Goal: Transaction & Acquisition: Download file/media

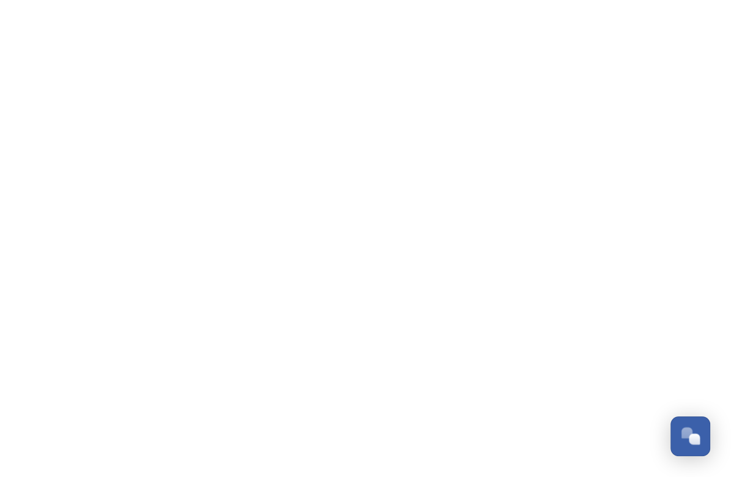
scroll to position [646, 0]
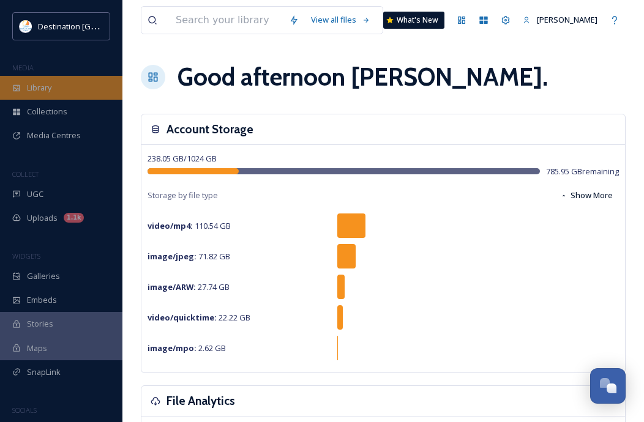
click at [44, 81] on div "Library" at bounding box center [61, 88] width 122 height 24
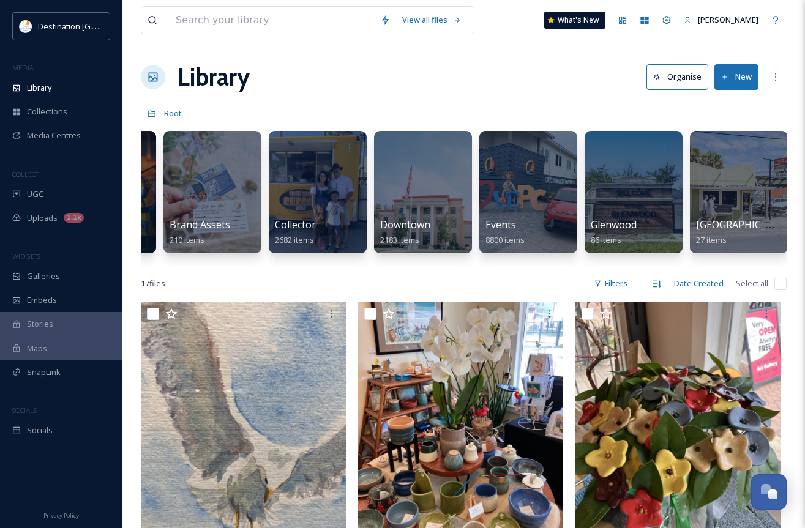
scroll to position [0, 406]
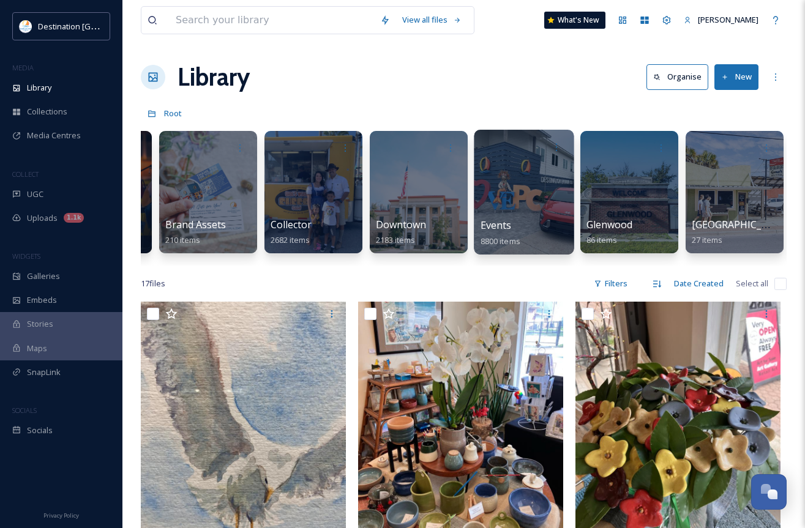
click at [521, 181] on div at bounding box center [524, 192] width 100 height 125
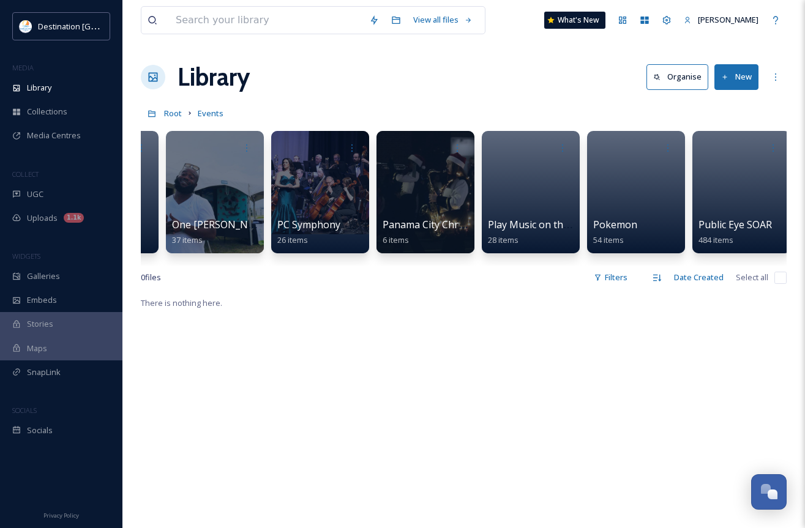
scroll to position [0, 2142]
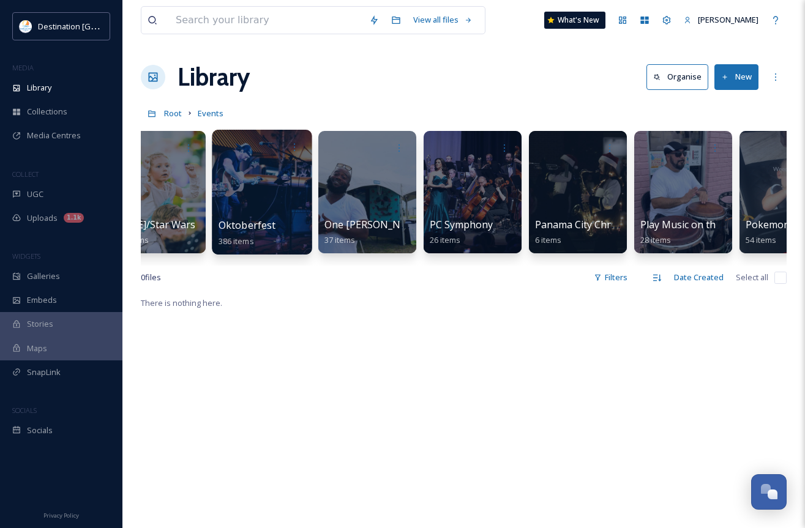
click at [256, 182] on div at bounding box center [262, 192] width 100 height 125
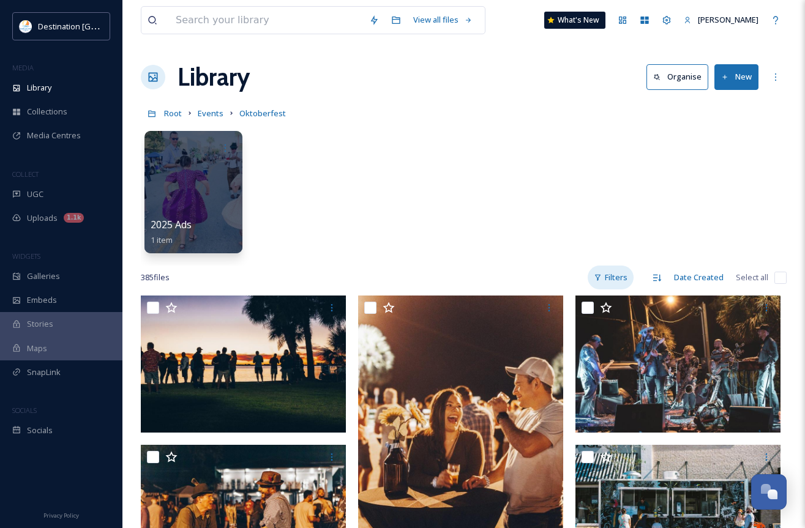
click at [616, 272] on div "Filters" at bounding box center [611, 278] width 46 height 24
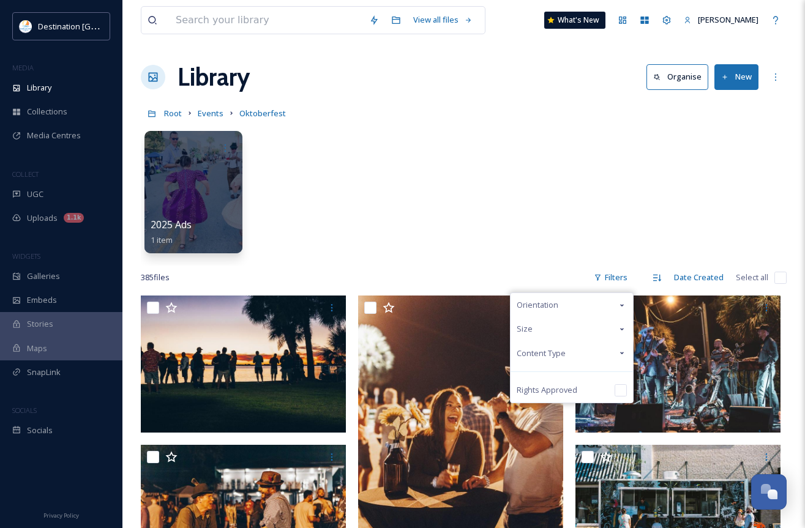
click at [569, 346] on div "Content Type" at bounding box center [571, 353] width 122 height 24
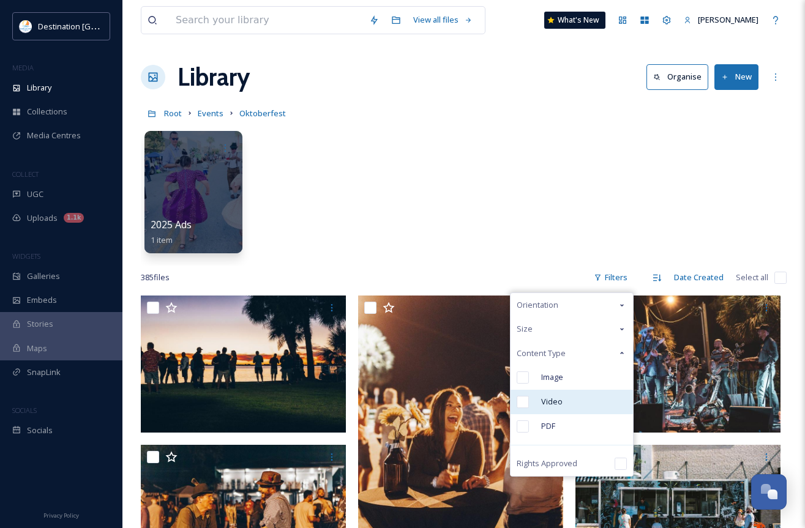
click at [568, 403] on div "Video" at bounding box center [571, 402] width 122 height 24
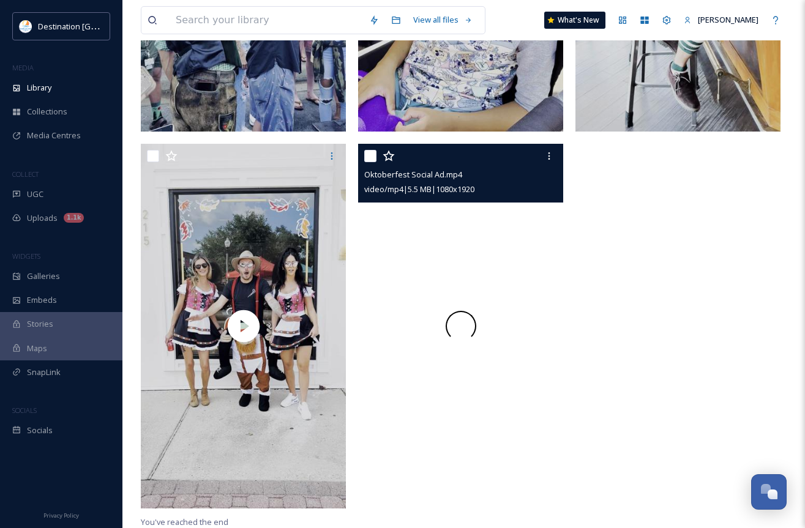
scroll to position [906, 0]
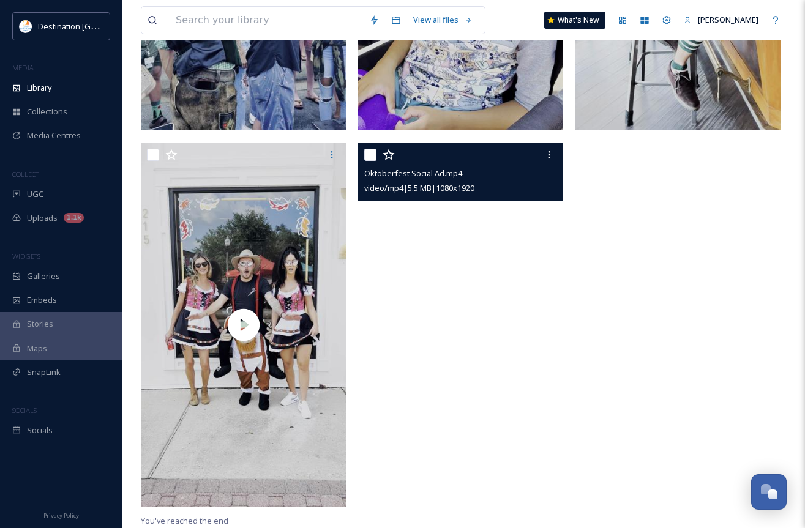
click at [507, 309] on video "Oktoberfest Social Ad.mp4" at bounding box center [460, 325] width 205 height 365
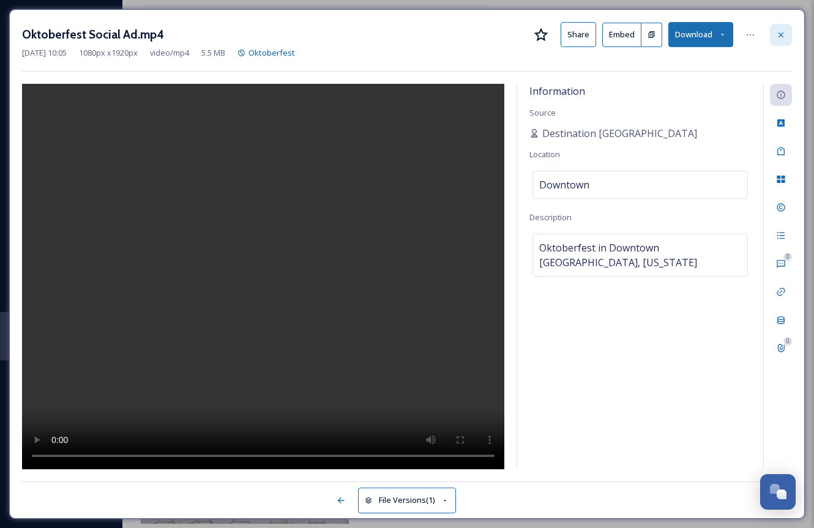
click at [651, 37] on div at bounding box center [781, 35] width 22 height 22
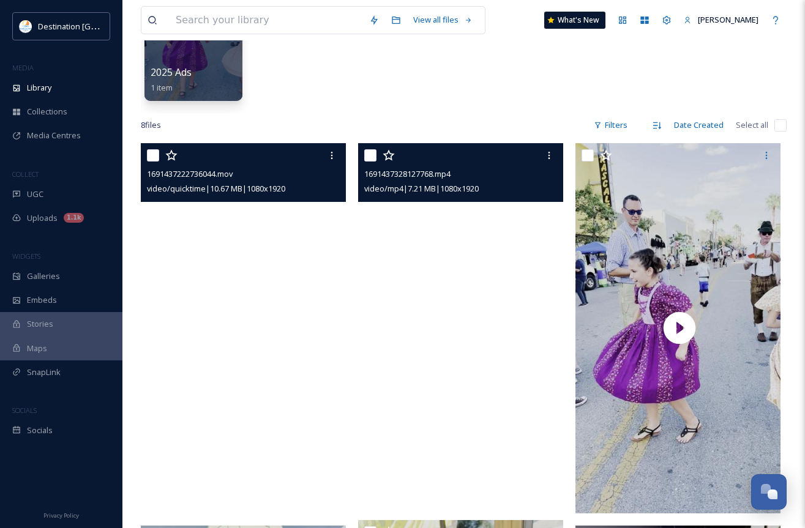
scroll to position [172, 0]
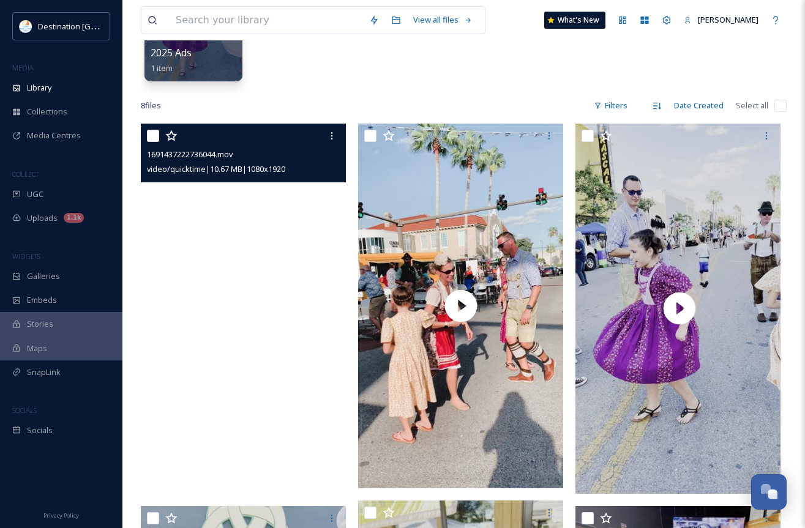
click at [272, 375] on video "1691437222736044.mov" at bounding box center [245, 309] width 208 height 370
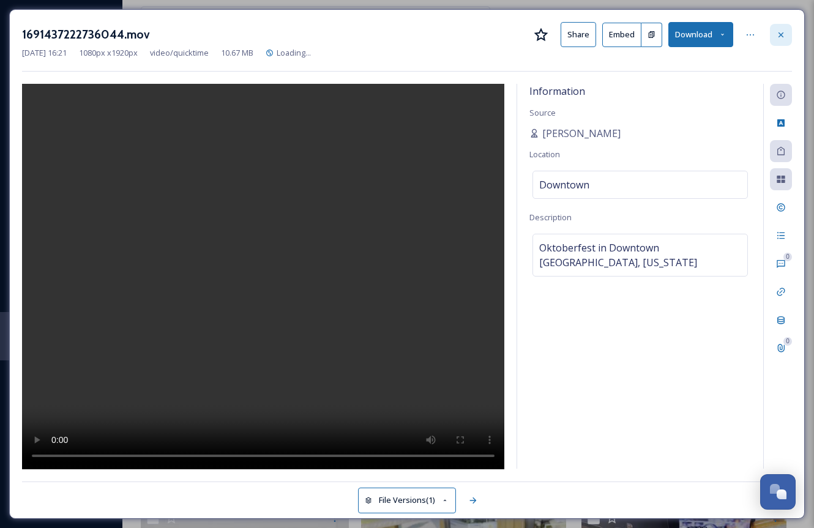
click at [651, 31] on div at bounding box center [781, 35] width 22 height 22
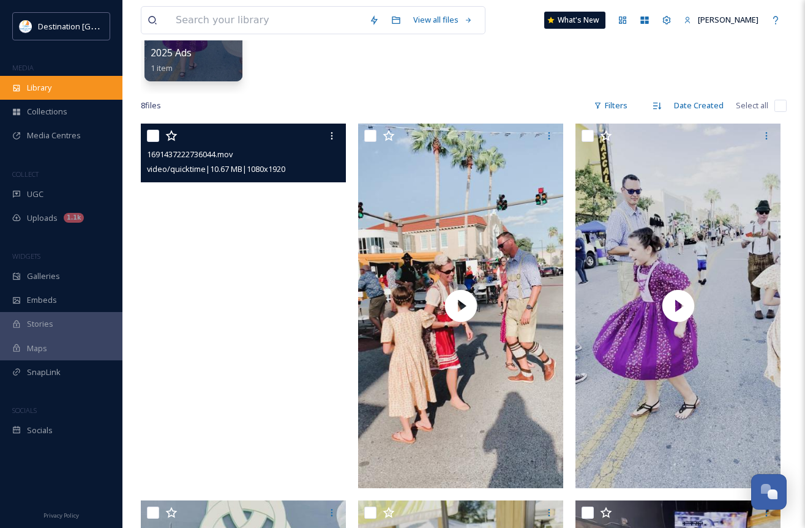
click at [54, 90] on div "Library" at bounding box center [61, 88] width 122 height 24
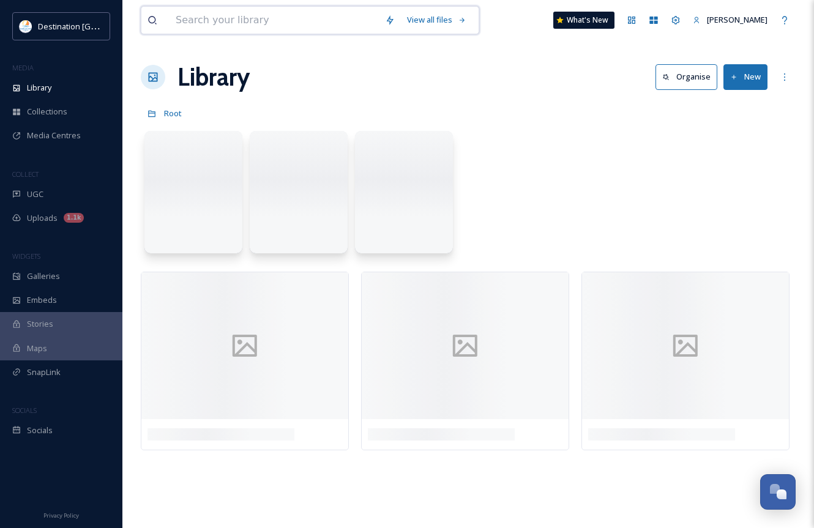
click at [227, 17] on input at bounding box center [274, 20] width 209 height 27
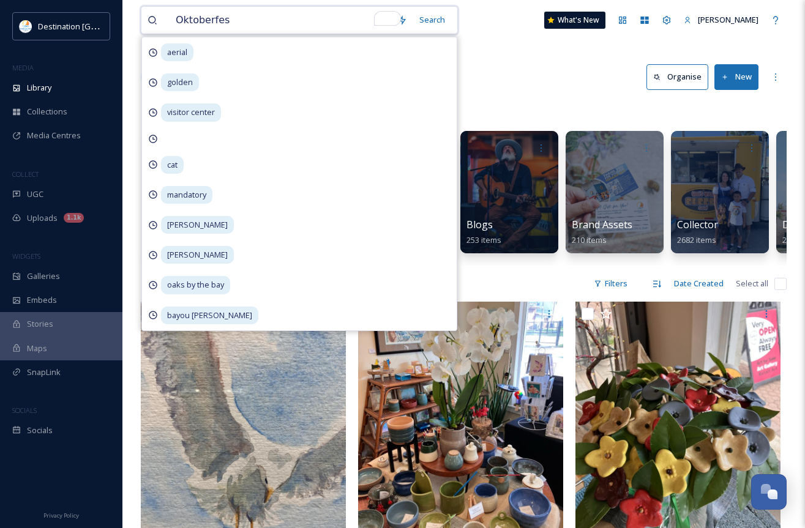
type input "Oktoberfest"
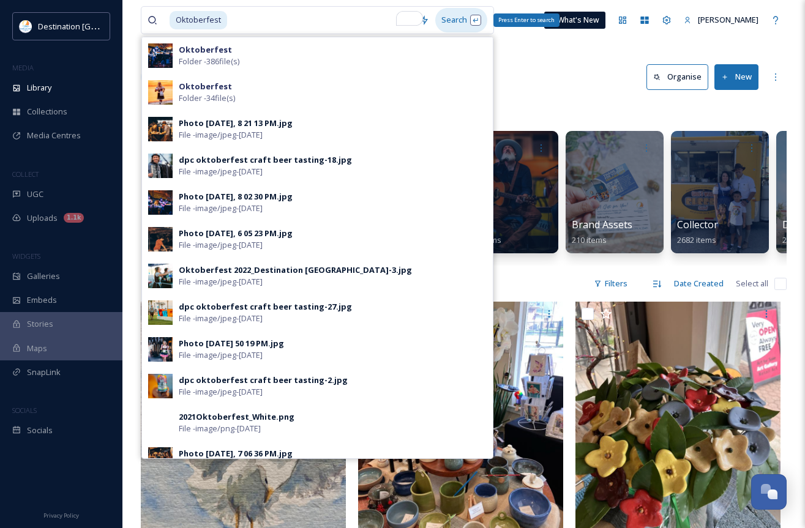
click at [466, 20] on div "Search Press Enter to search" at bounding box center [461, 20] width 52 height 24
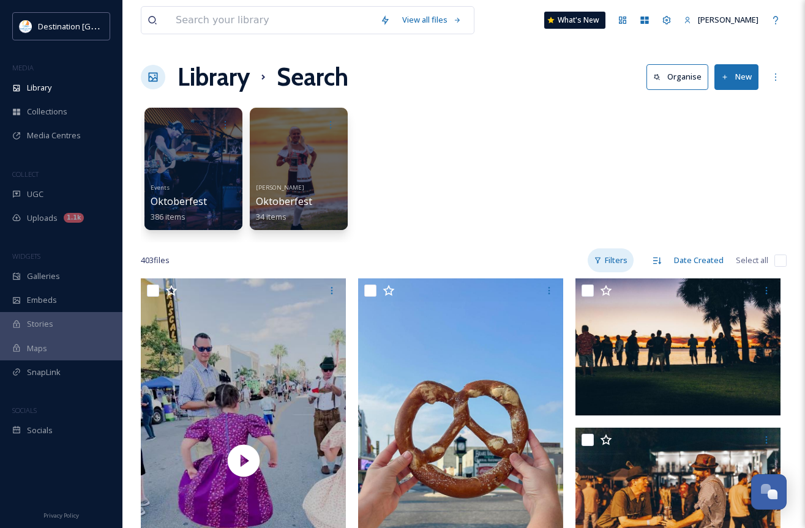
click at [629, 260] on div "Filters" at bounding box center [611, 260] width 46 height 24
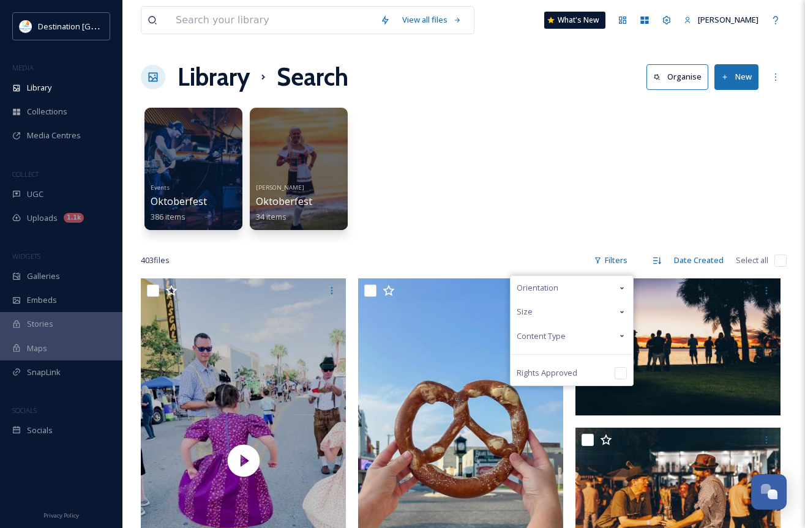
click at [577, 342] on div "Content Type" at bounding box center [571, 336] width 122 height 24
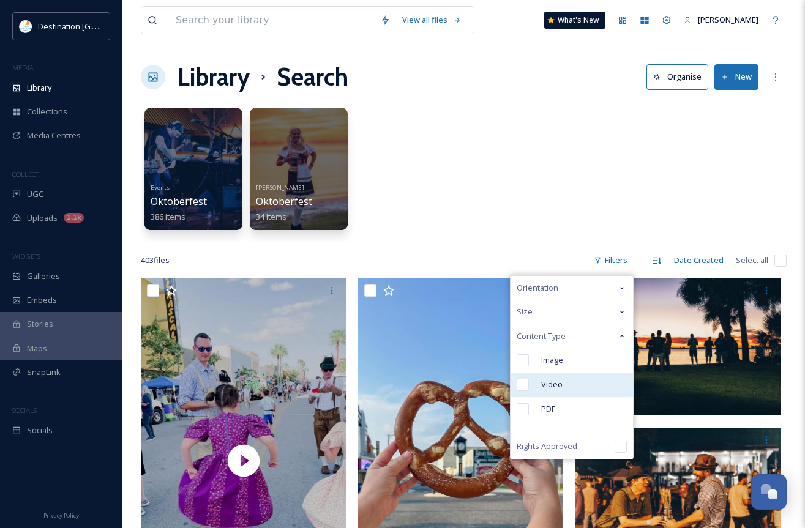
click at [566, 379] on div "Video" at bounding box center [571, 385] width 122 height 24
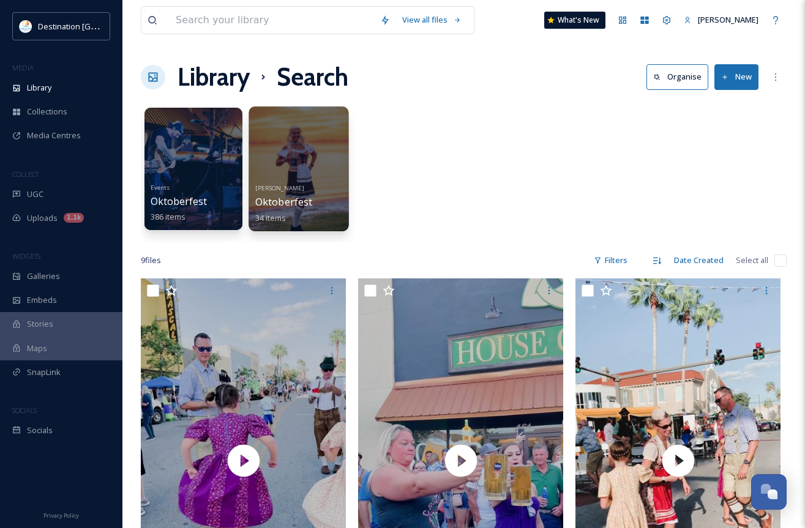
click at [290, 173] on div at bounding box center [298, 168] width 100 height 125
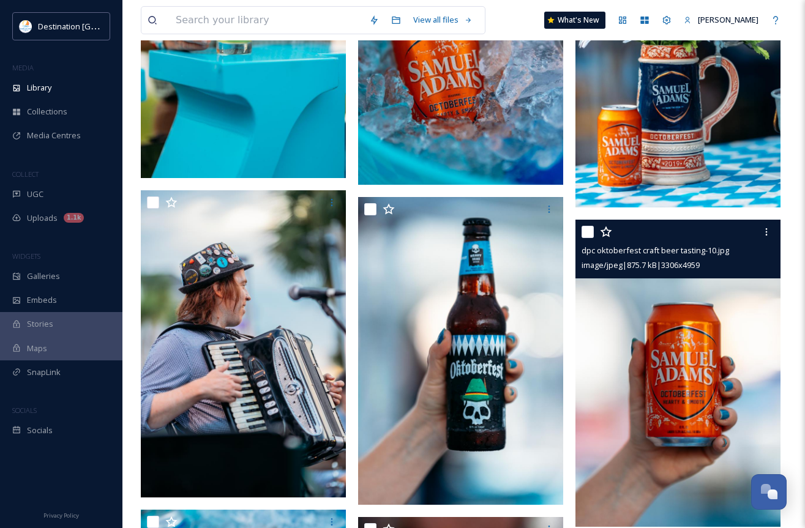
scroll to position [1840, 0]
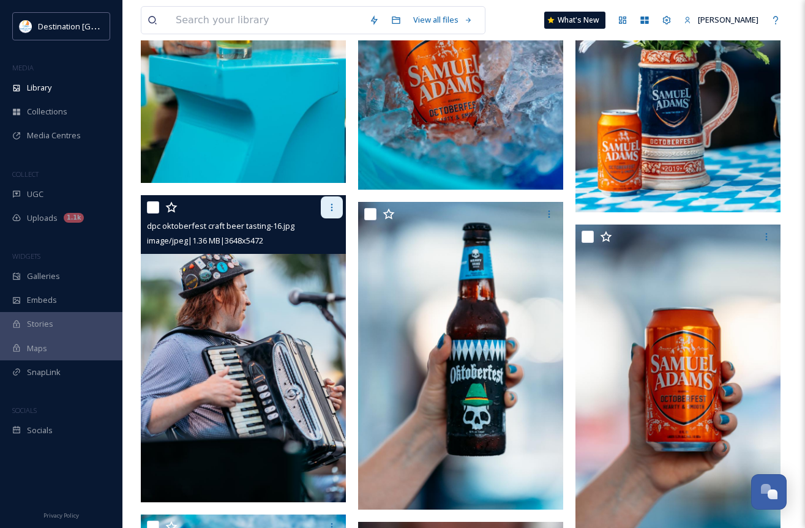
click at [330, 214] on div at bounding box center [332, 207] width 22 height 22
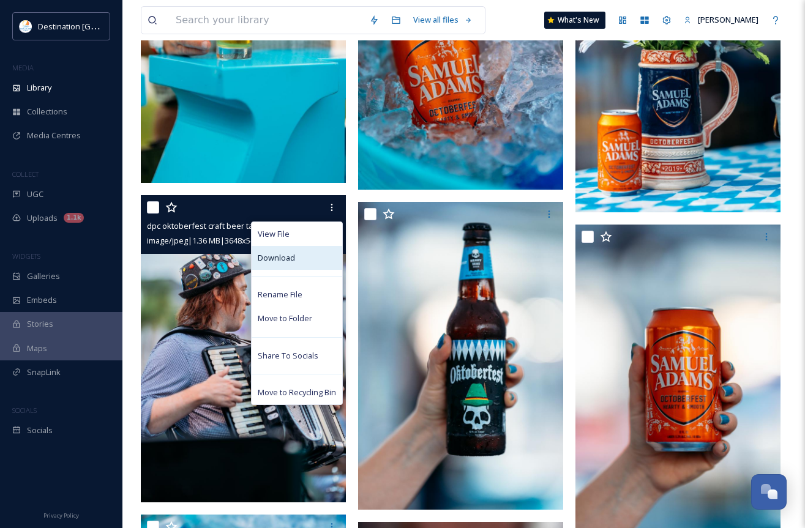
click at [297, 258] on div "Download" at bounding box center [297, 258] width 91 height 24
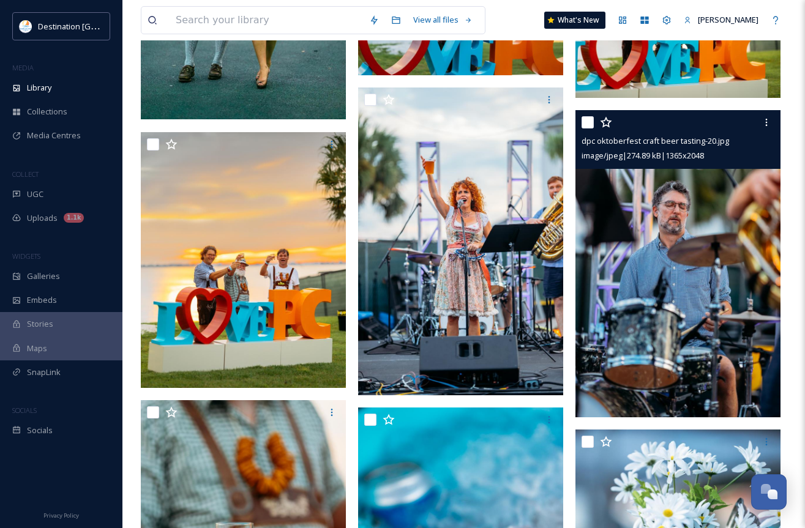
scroll to position [1289, 0]
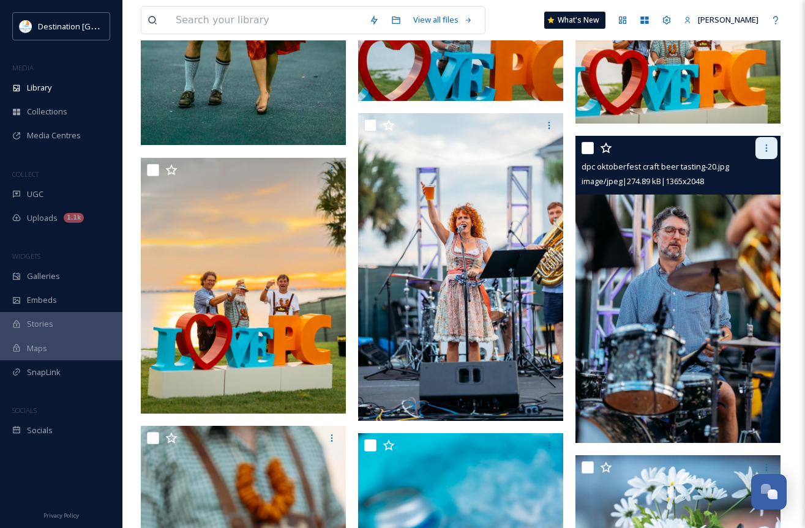
click at [651, 151] on icon at bounding box center [766, 148] width 10 height 10
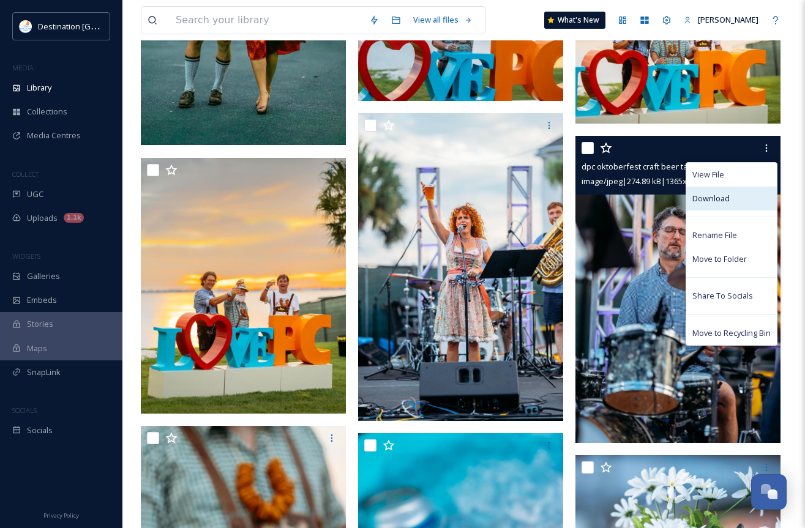
click at [651, 197] on div "Download" at bounding box center [731, 199] width 91 height 24
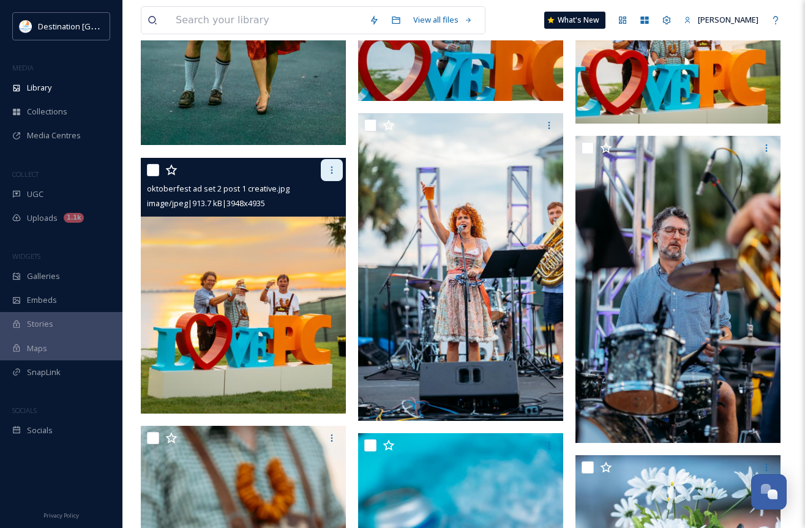
click at [337, 171] on div at bounding box center [332, 170] width 22 height 22
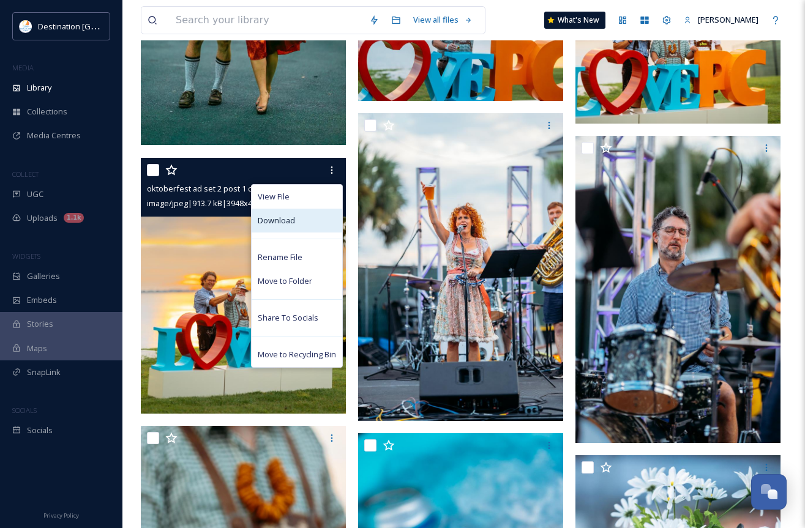
click at [317, 213] on div "Download" at bounding box center [297, 221] width 91 height 24
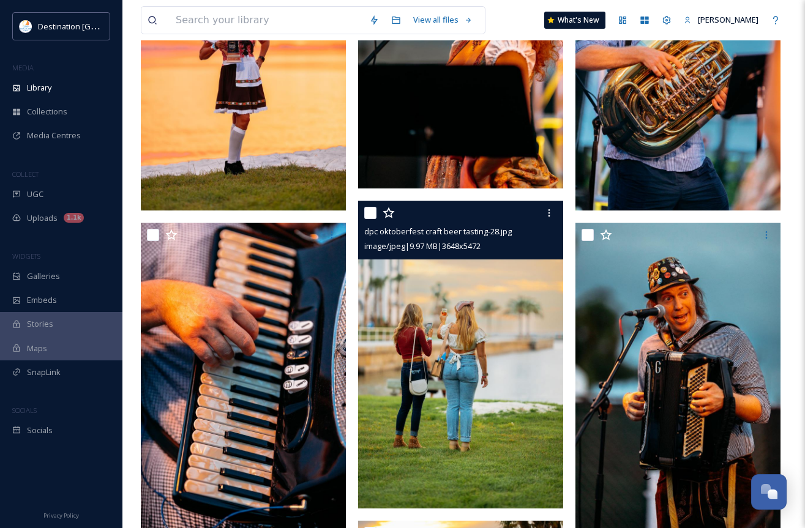
scroll to position [554, 0]
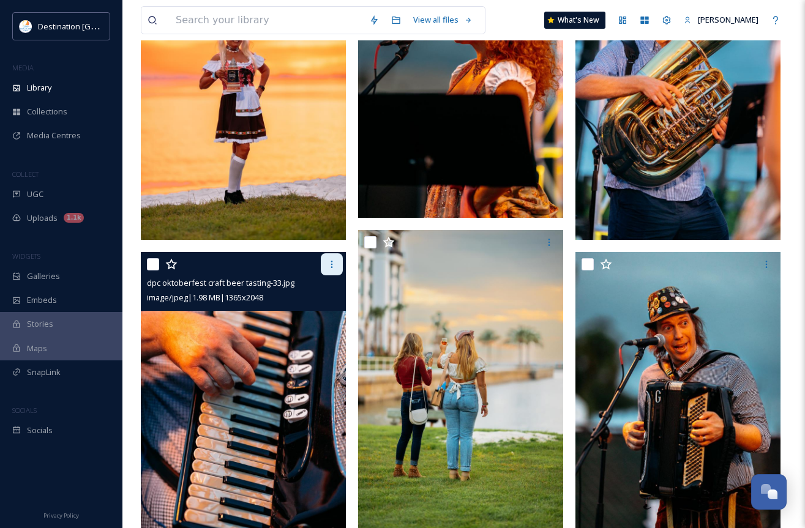
click at [333, 260] on icon at bounding box center [332, 264] width 10 height 10
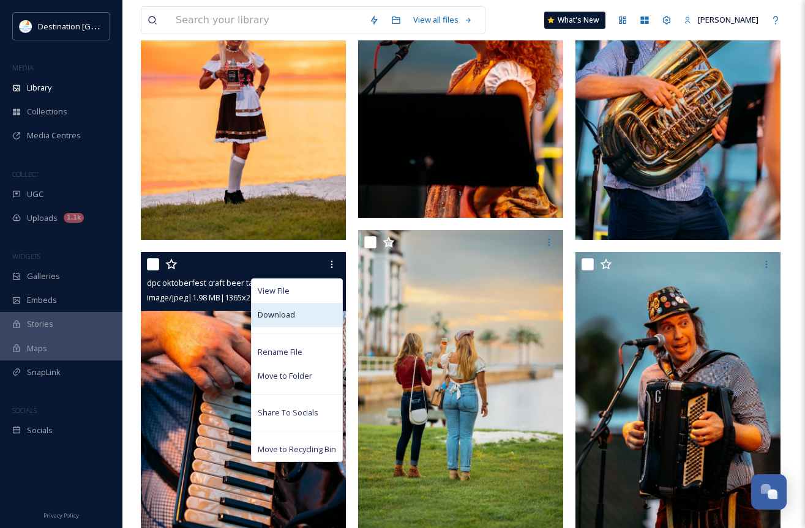
click at [305, 312] on div "Download" at bounding box center [297, 315] width 91 height 24
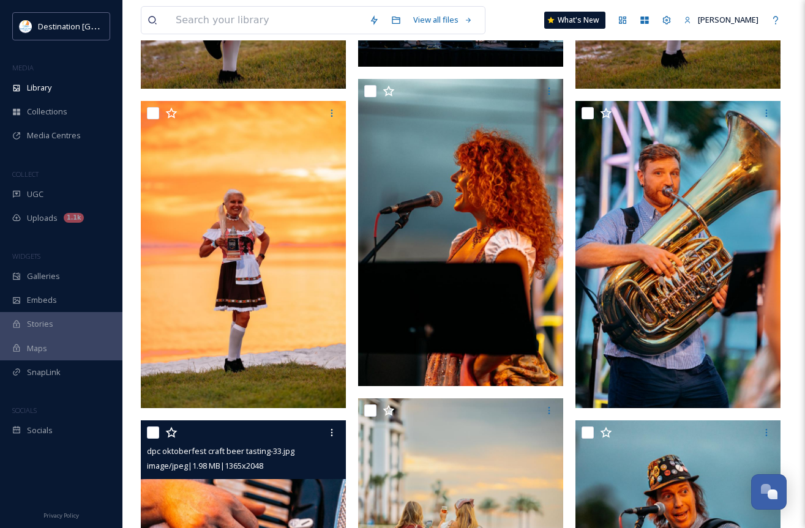
scroll to position [371, 0]
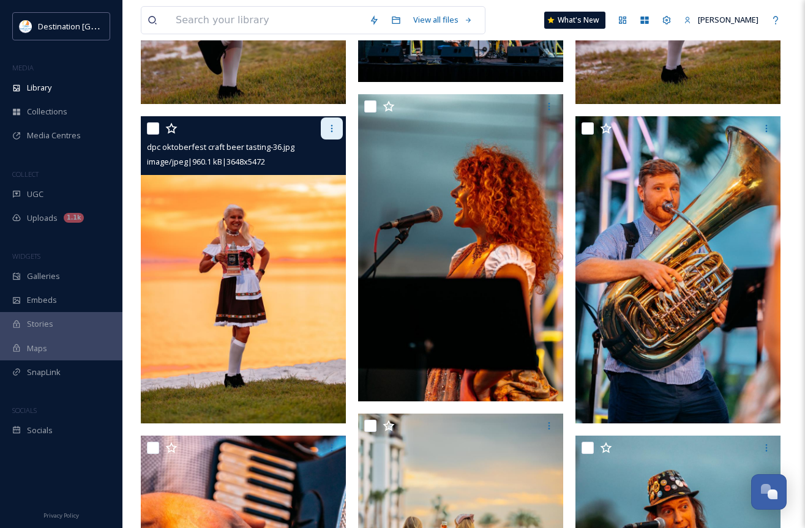
click at [330, 132] on icon at bounding box center [332, 129] width 10 height 10
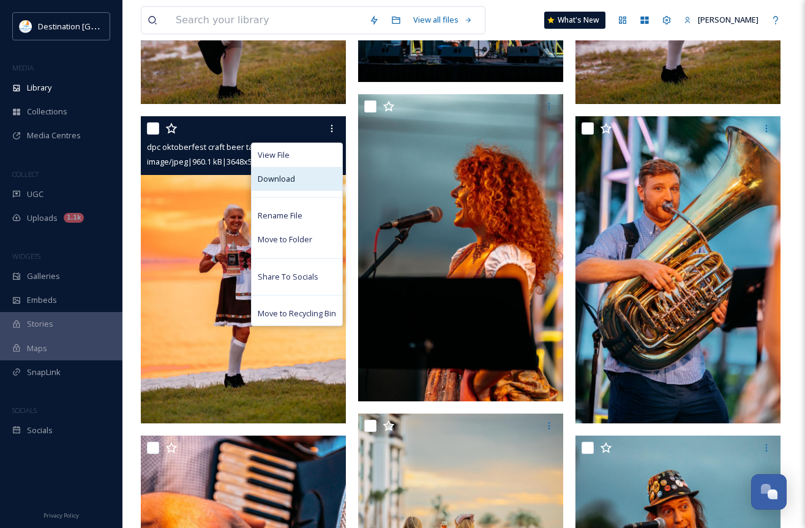
click at [305, 182] on div "Download" at bounding box center [297, 179] width 91 height 24
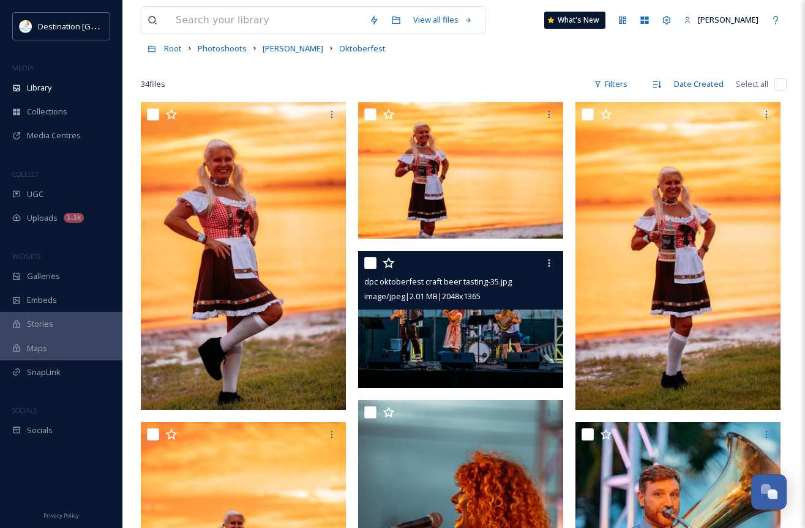
scroll to position [4, 0]
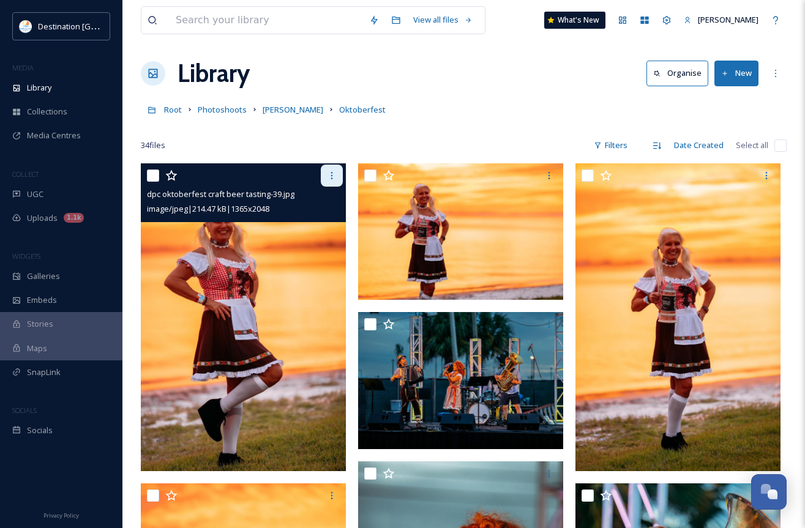
click at [328, 176] on icon at bounding box center [332, 176] width 10 height 10
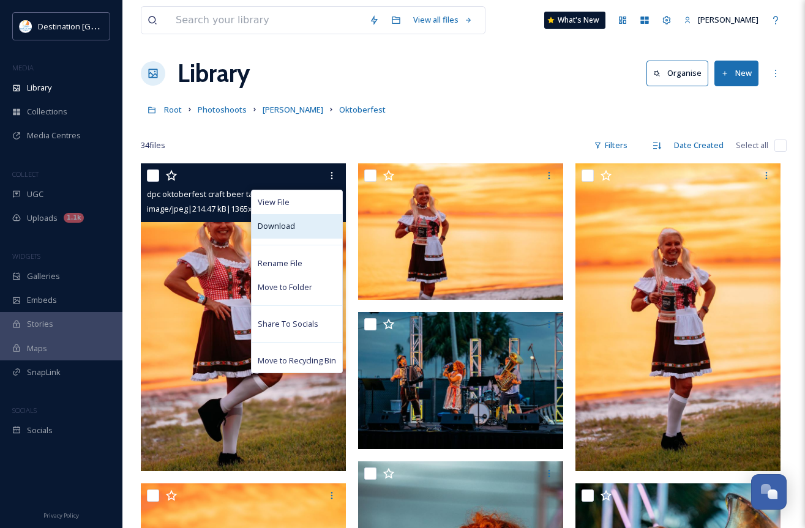
click at [313, 225] on div "Download" at bounding box center [297, 226] width 91 height 24
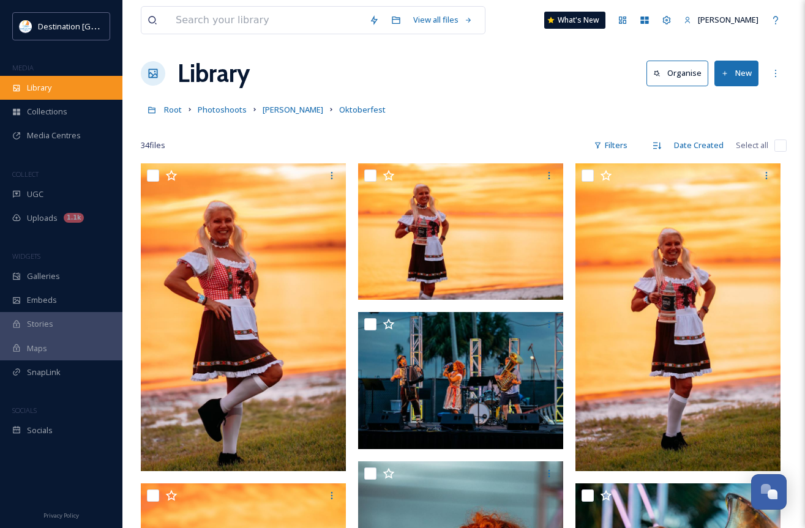
click at [50, 92] on span "Library" at bounding box center [39, 88] width 24 height 12
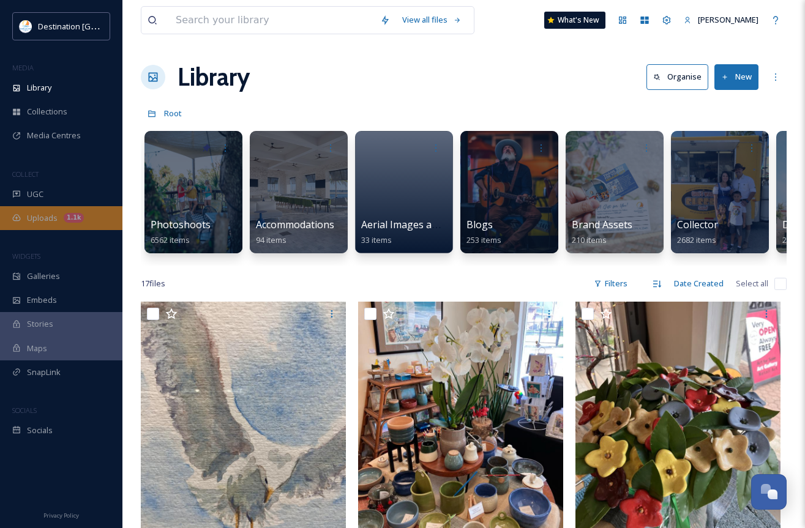
click at [48, 214] on span "Uploads" at bounding box center [42, 218] width 31 height 12
